Goal: Transaction & Acquisition: Purchase product/service

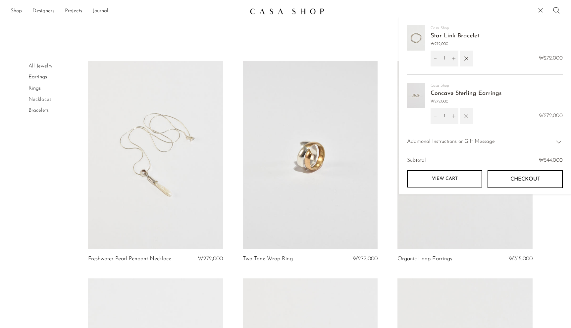
click at [419, 95] on img at bounding box center [416, 95] width 18 height 25
click at [440, 95] on link "Concave Sterling Earrings" at bounding box center [465, 94] width 71 height 6
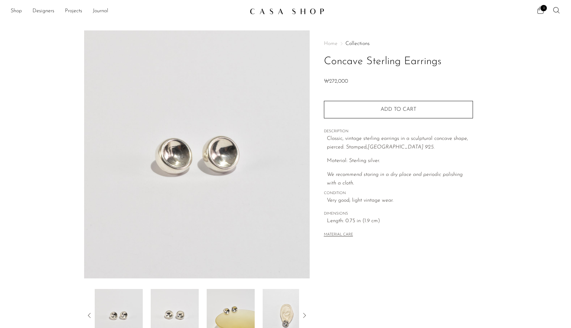
scroll to position [103, 0]
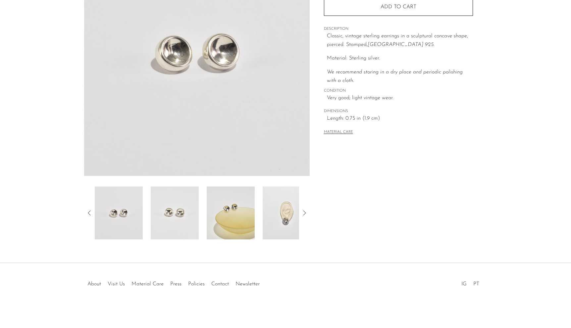
click at [185, 216] on img at bounding box center [175, 213] width 48 height 53
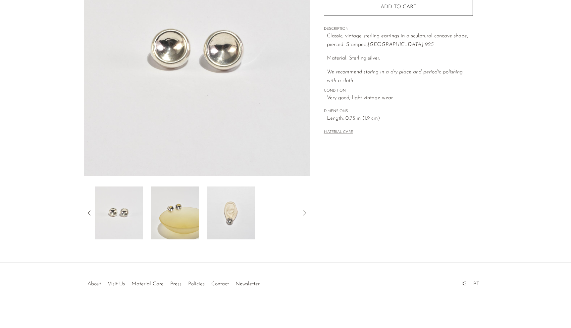
click at [177, 214] on img at bounding box center [175, 213] width 48 height 53
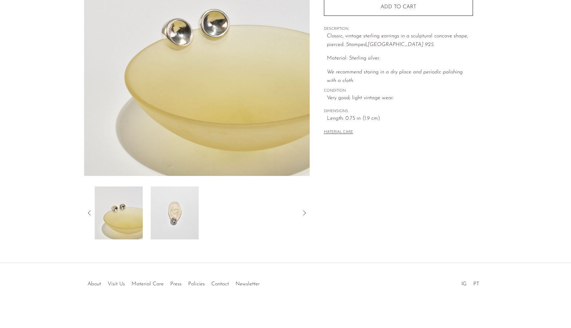
click at [175, 211] on img at bounding box center [175, 213] width 48 height 53
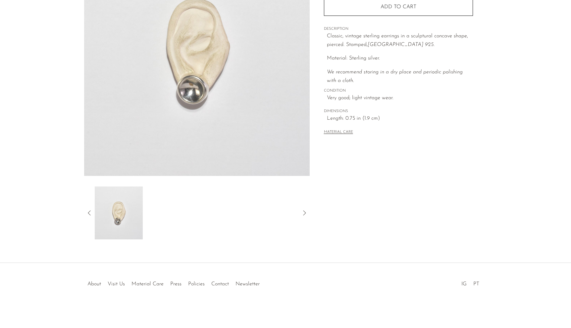
click at [176, 211] on div at bounding box center [197, 213] width 204 height 53
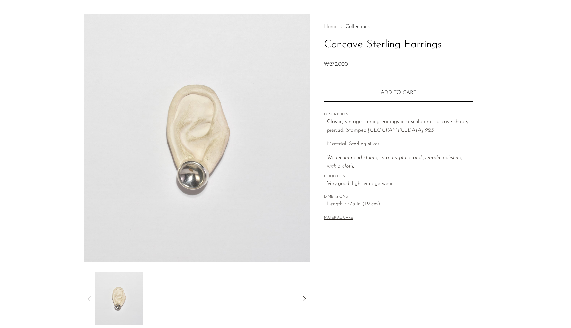
scroll to position [0, 0]
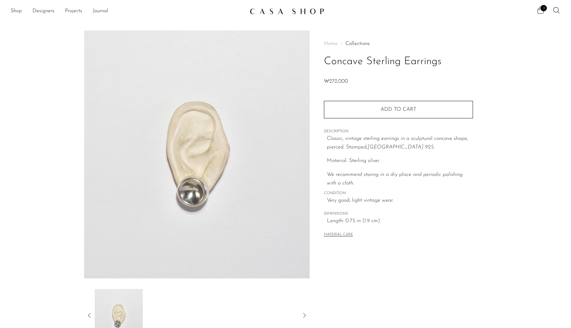
click at [539, 12] on icon at bounding box center [540, 10] width 8 height 8
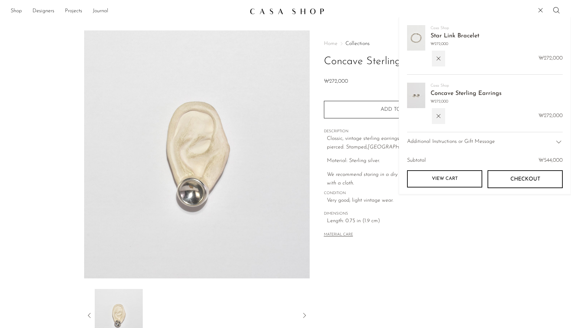
click at [458, 32] on span "Star Link Bracelet" at bounding box center [454, 36] width 49 height 10
click at [456, 36] on link "Star Link Bracelet" at bounding box center [454, 36] width 49 height 6
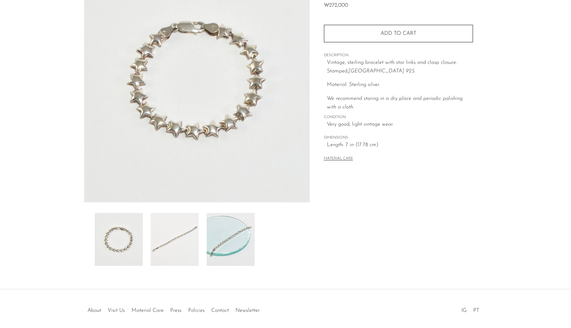
scroll to position [103, 0]
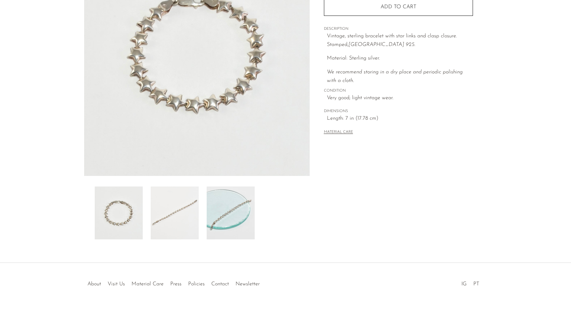
click at [237, 207] on img at bounding box center [231, 213] width 48 height 53
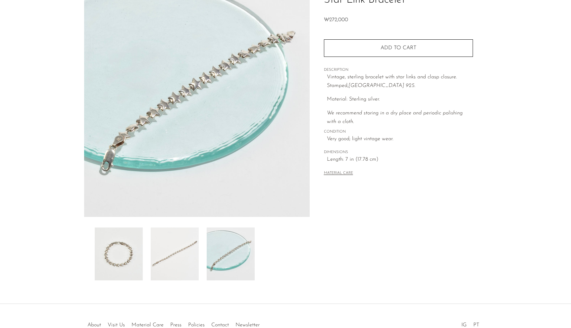
scroll to position [59, 0]
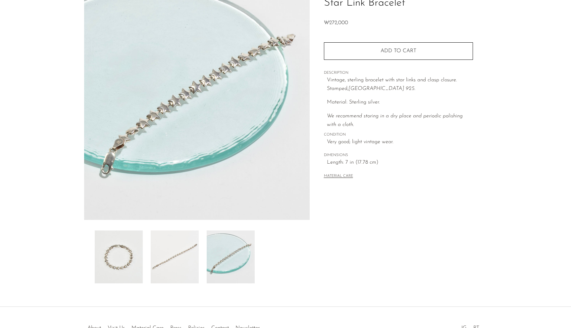
click at [176, 265] on img at bounding box center [175, 257] width 48 height 53
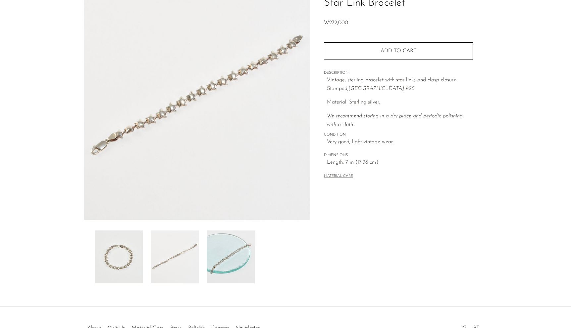
scroll to position [0, 0]
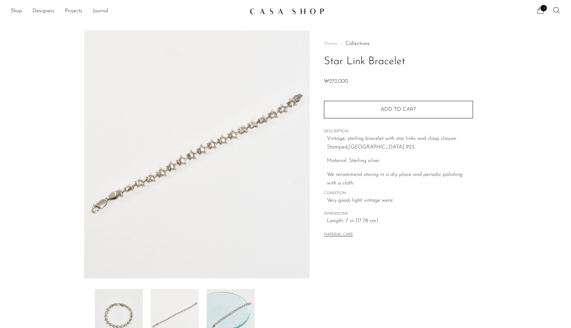
click at [543, 12] on icon at bounding box center [540, 10] width 8 height 8
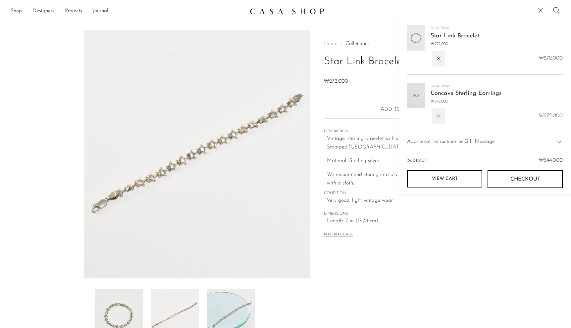
click at [505, 180] on button "Checkout" at bounding box center [524, 179] width 75 height 18
